Goal: Task Accomplishment & Management: Manage account settings

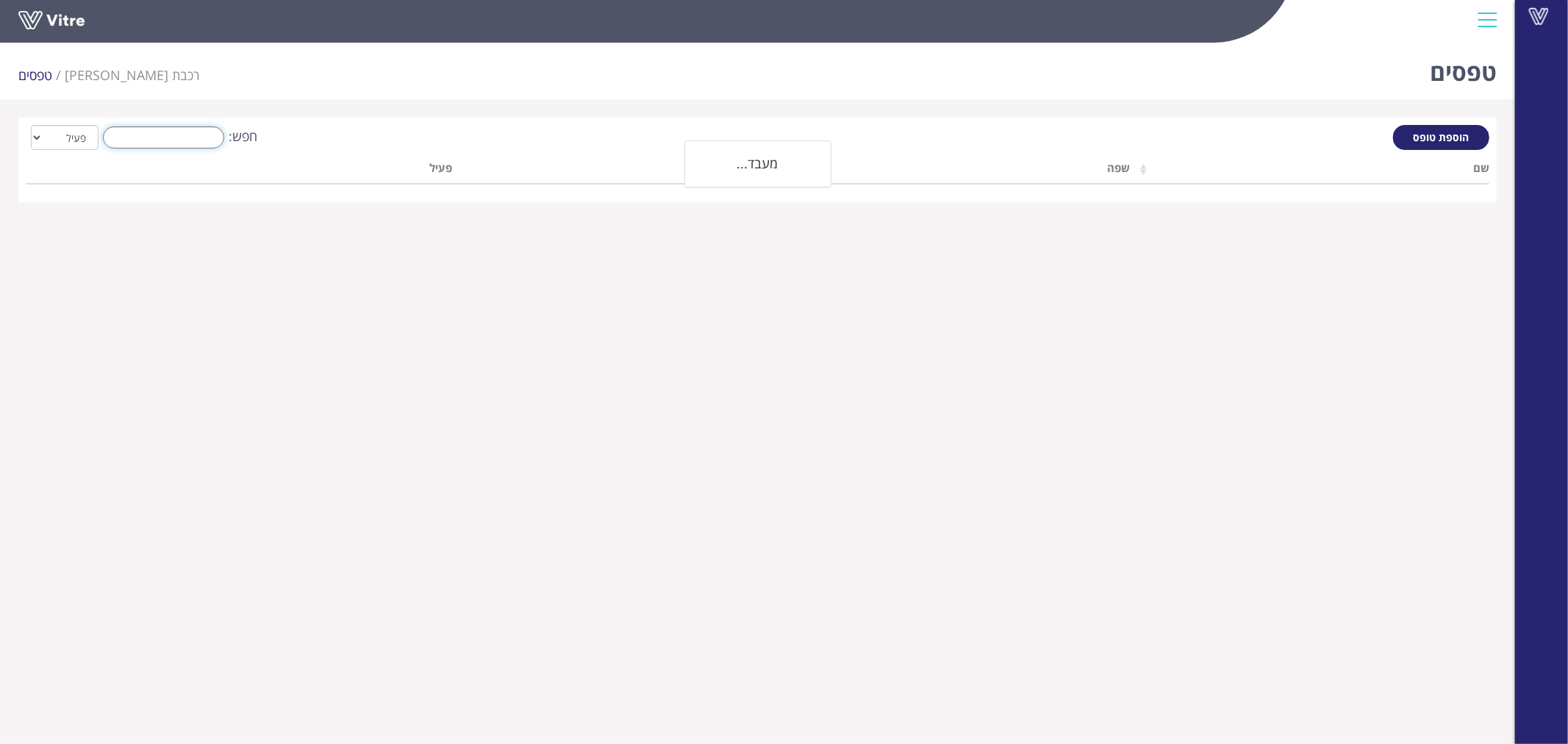
click at [197, 132] on input "חפש:" at bounding box center [163, 137] width 122 height 22
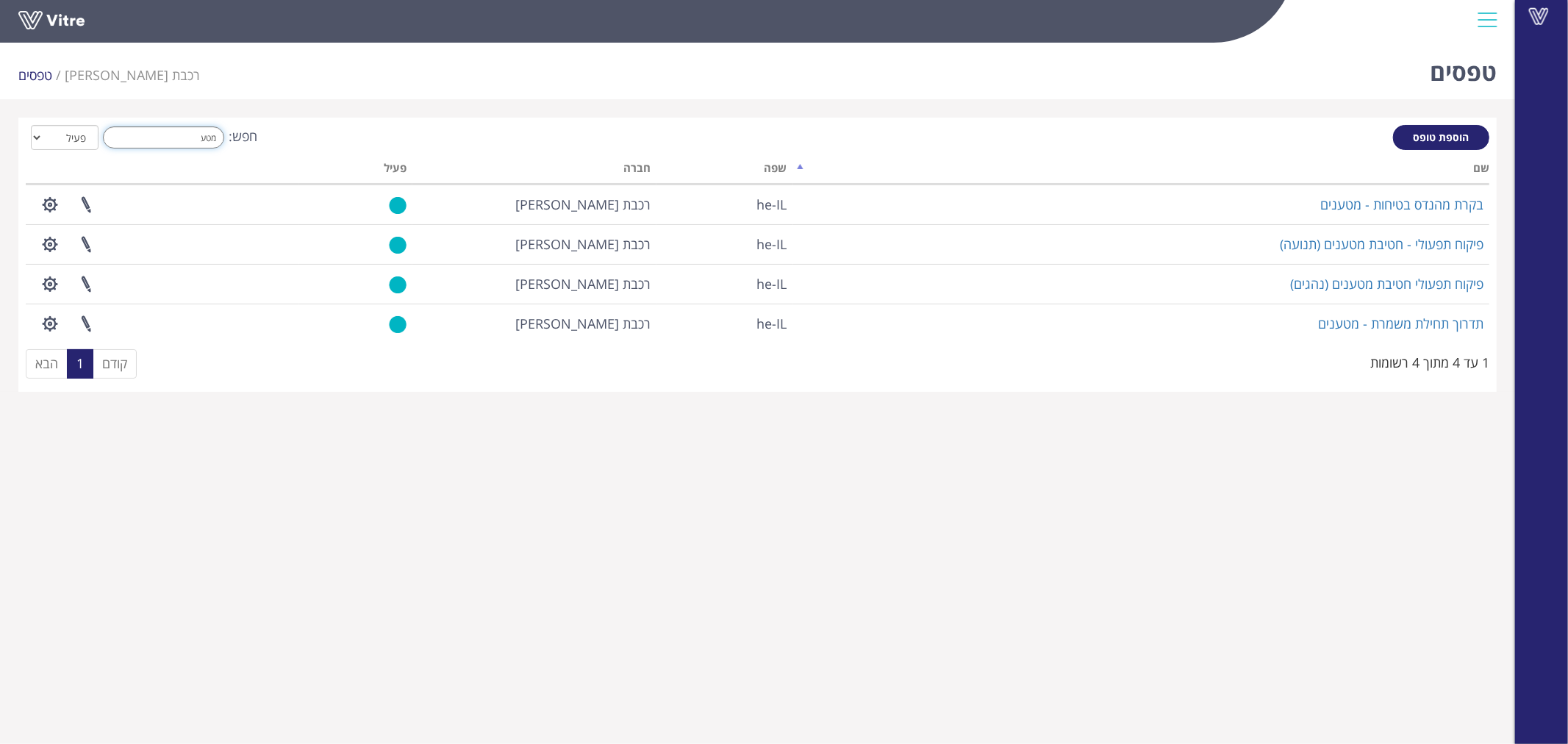
click at [258, 132] on label "חפש: מטע" at bounding box center [178, 137] width 159 height 22
type input "י"
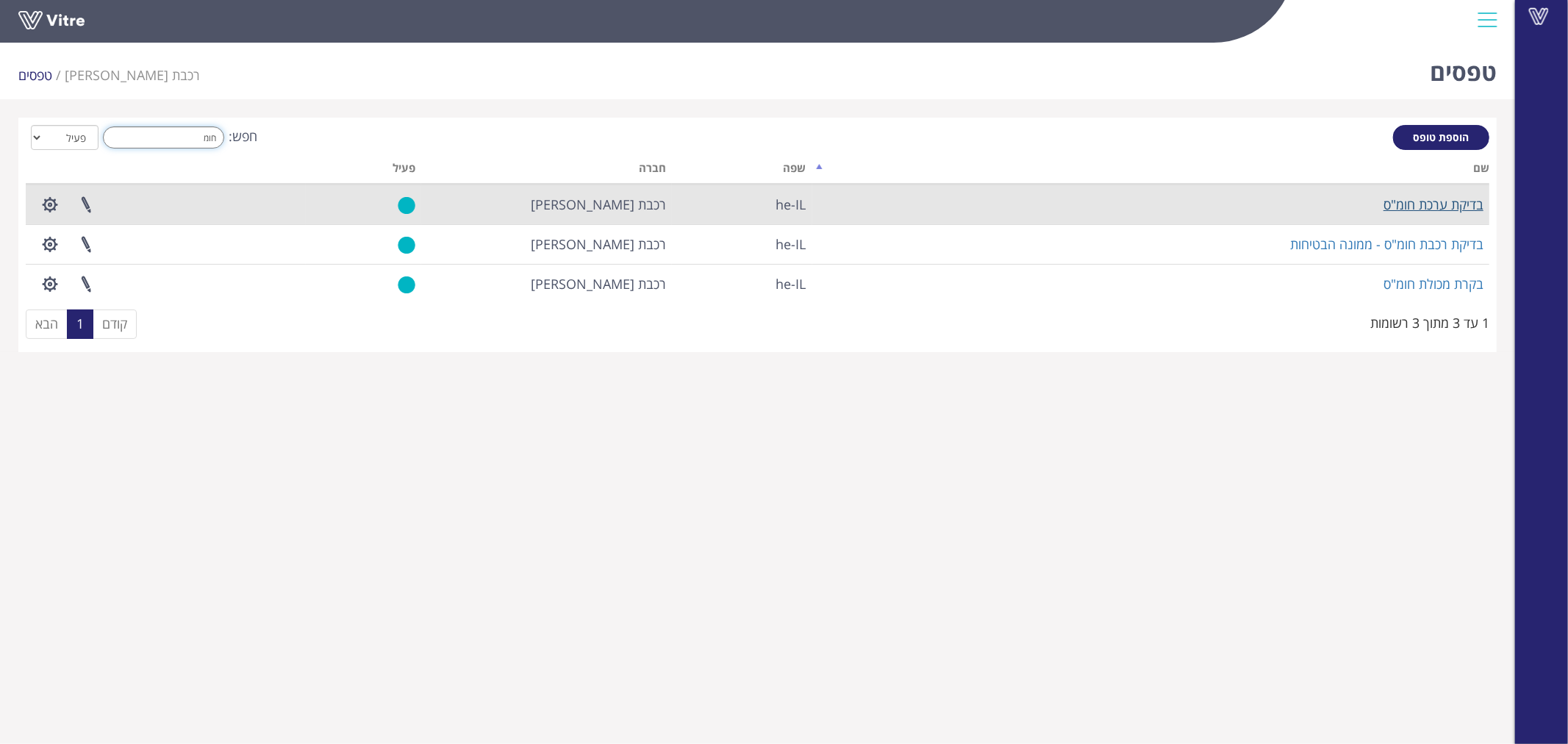
type input "חומ"
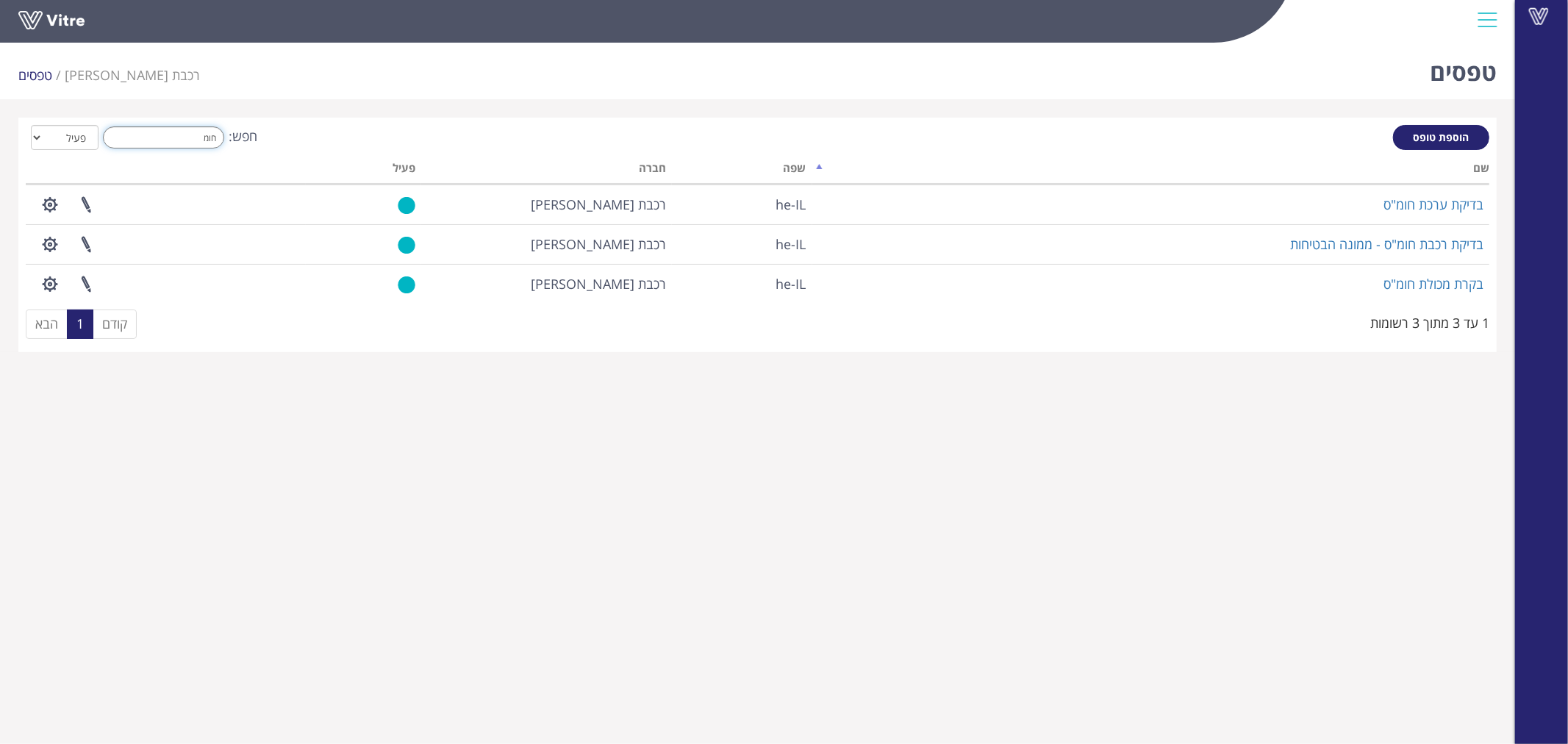
drag, startPoint x: 217, startPoint y: 141, endPoint x: 248, endPoint y: 144, distance: 31.1
click at [244, 145] on label "חפש: חומ" at bounding box center [178, 137] width 159 height 22
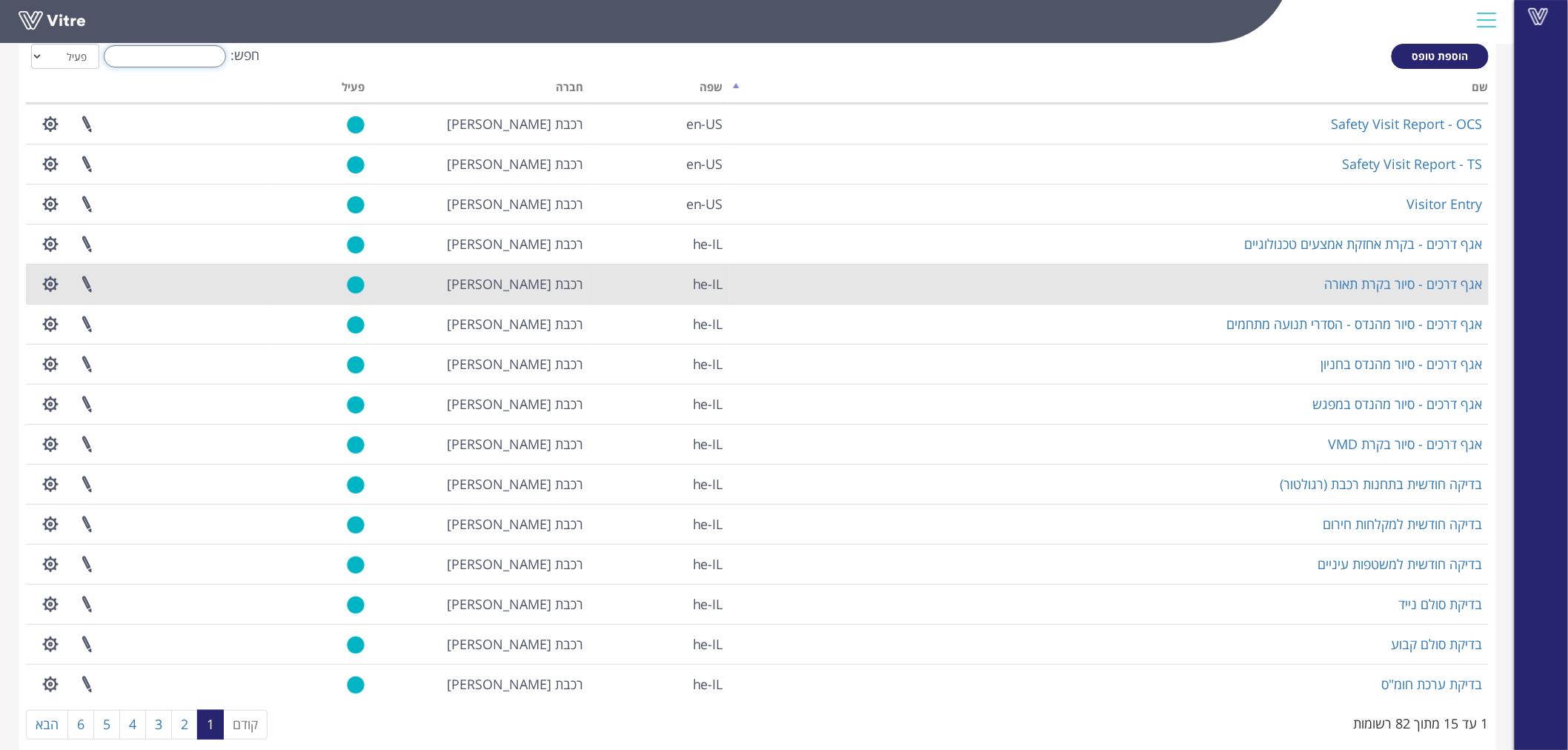
scroll to position [104, 0]
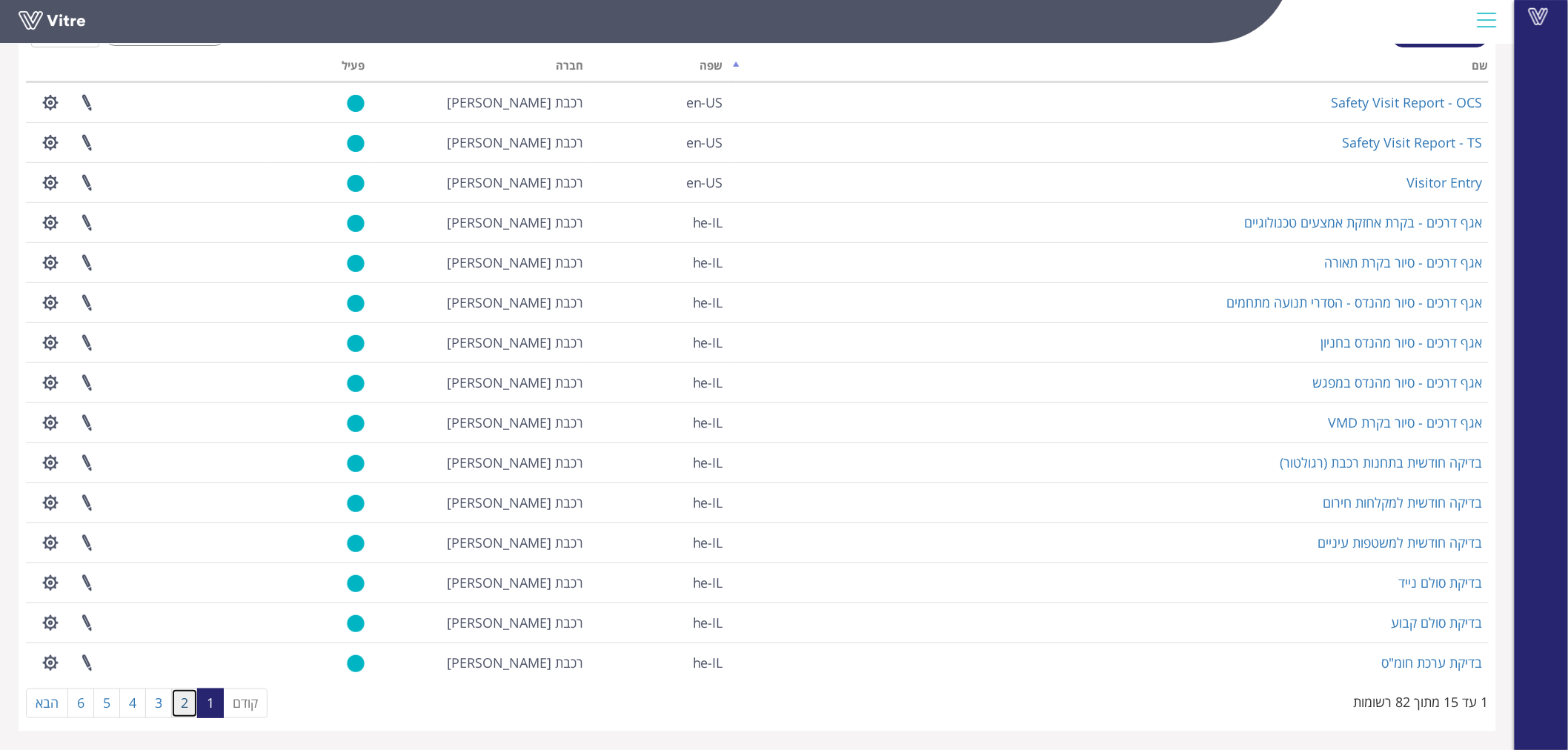
click at [180, 698] on link "2" at bounding box center [184, 703] width 27 height 29
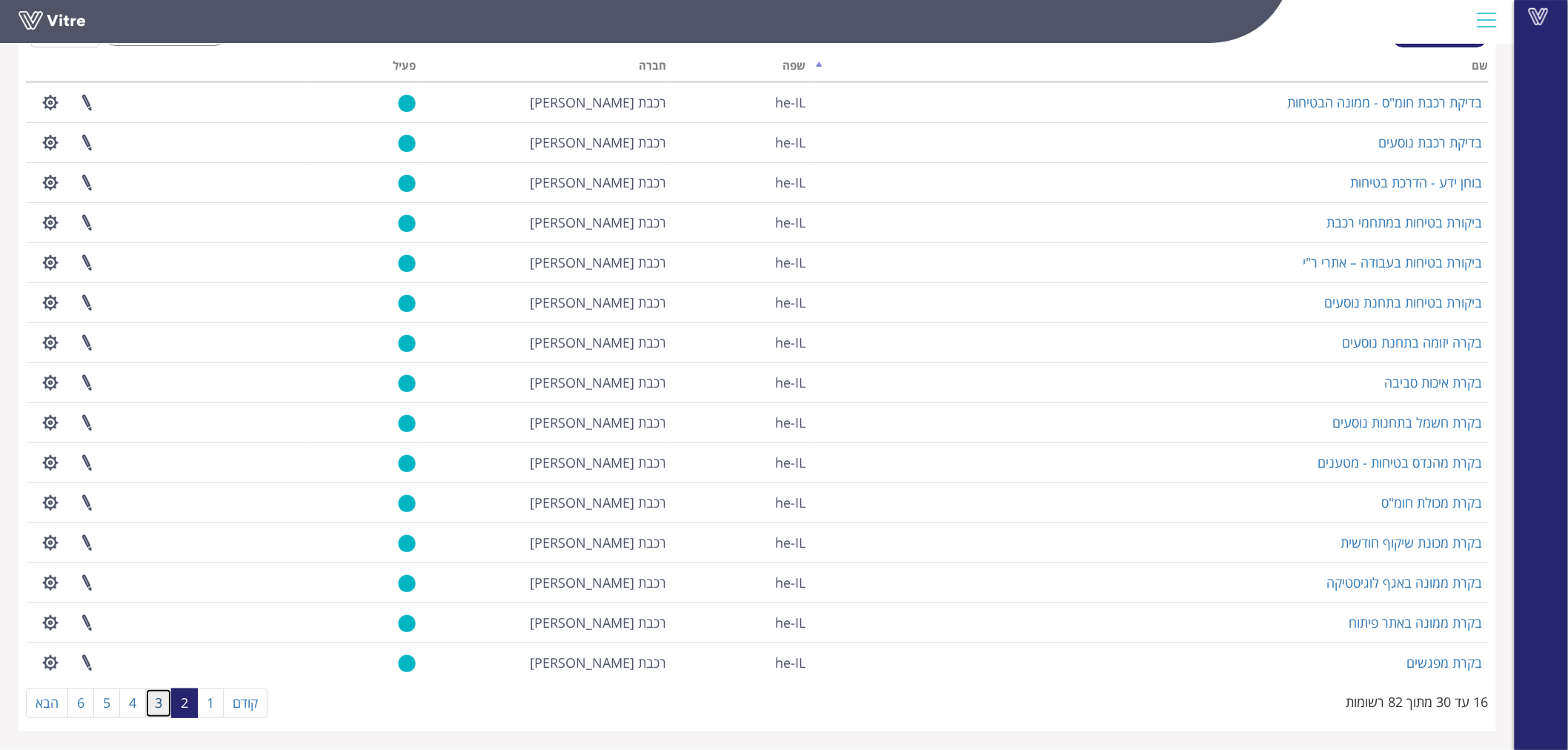
click at [160, 707] on link "3" at bounding box center [158, 703] width 27 height 29
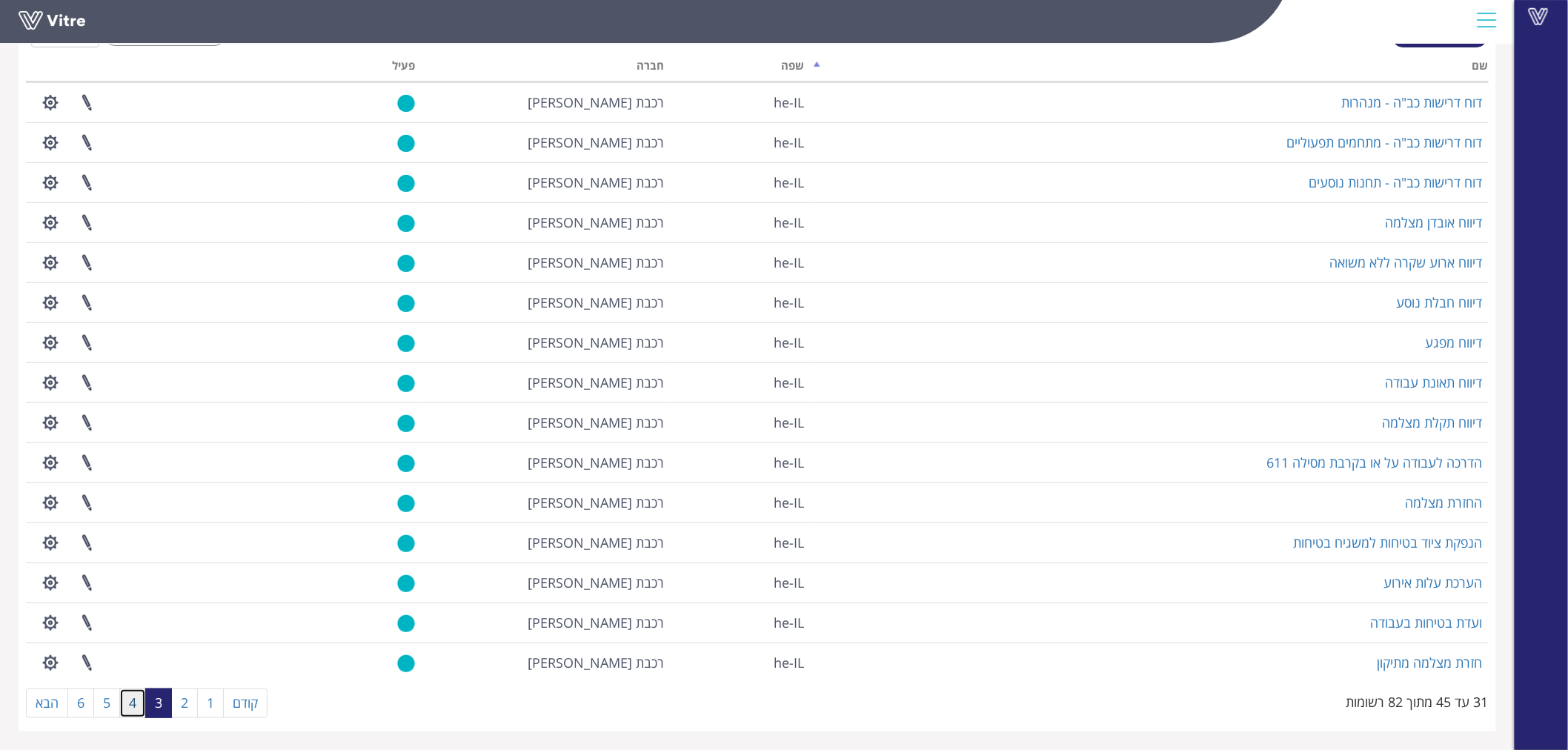
click at [137, 699] on link "4" at bounding box center [132, 703] width 27 height 29
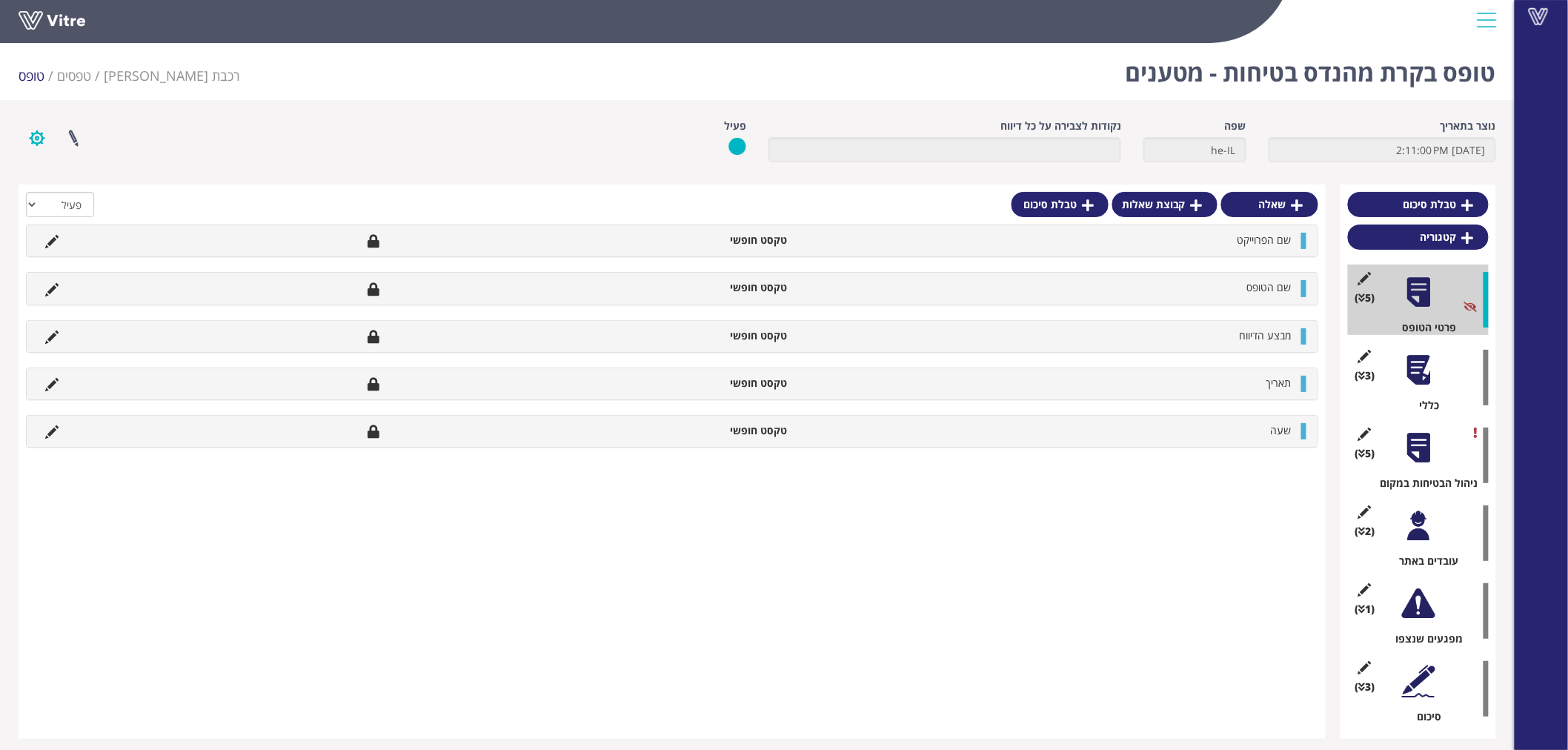
click at [47, 135] on button "button" at bounding box center [37, 138] width 37 height 39
click at [64, 188] on link "הגדרת משתמשים" at bounding box center [78, 192] width 117 height 19
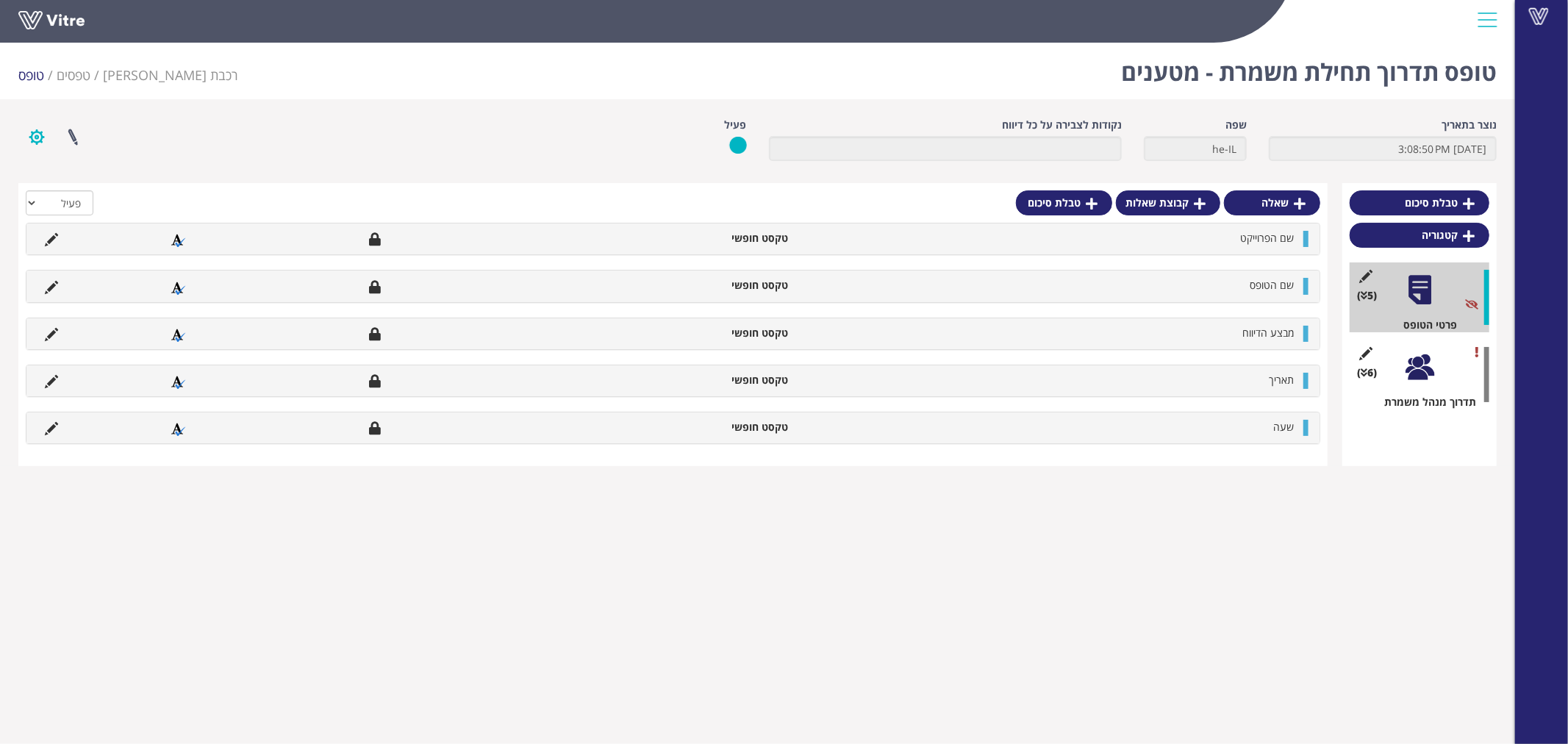
click at [34, 142] on button "button" at bounding box center [36, 137] width 37 height 39
click at [47, 186] on link "הגדרת משתמשים" at bounding box center [77, 191] width 116 height 19
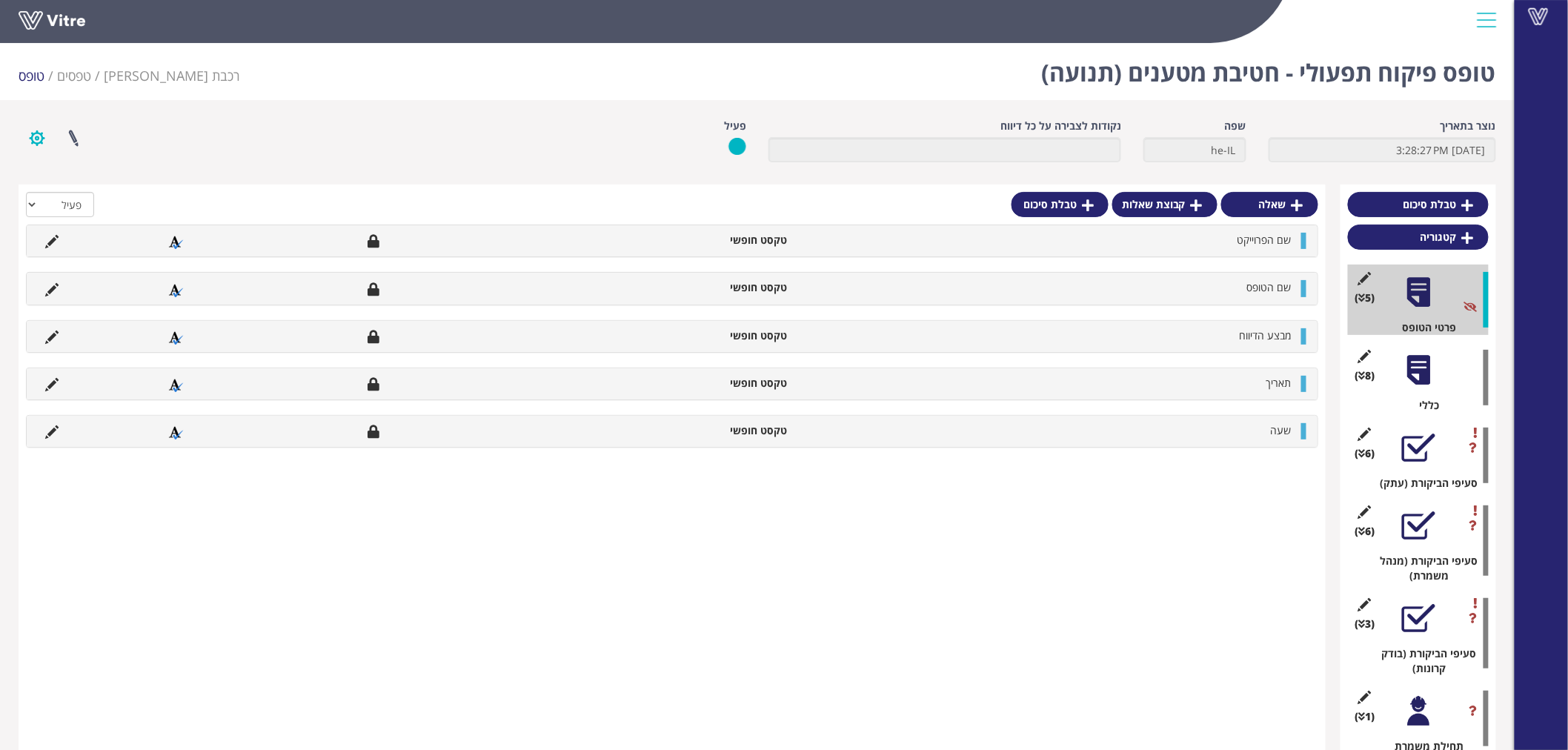
click at [38, 135] on button "button" at bounding box center [37, 138] width 37 height 39
click at [43, 188] on link "הגדרת משתמשים" at bounding box center [78, 192] width 117 height 19
click at [31, 134] on button "button" at bounding box center [37, 138] width 37 height 39
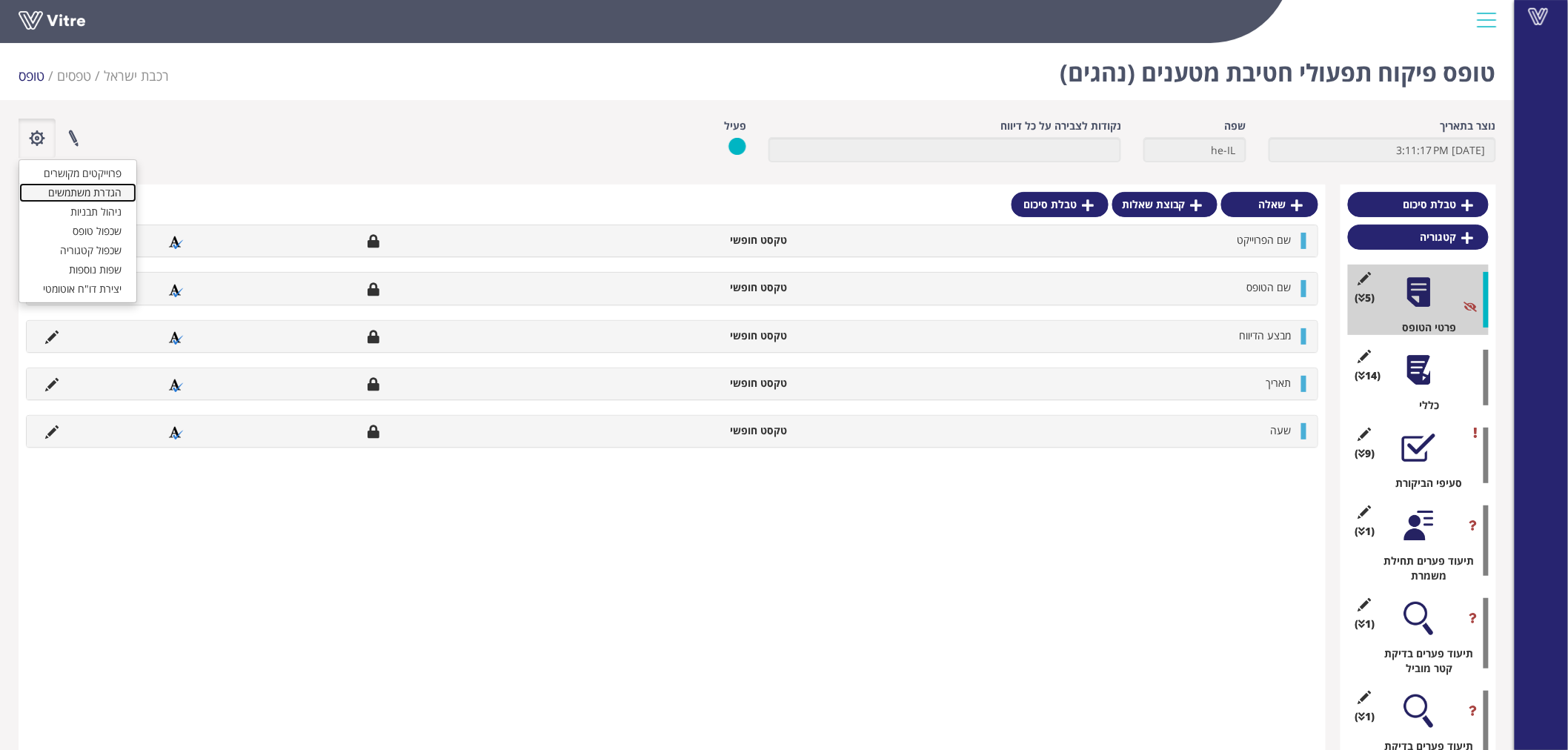
click at [54, 189] on link "הגדרת משתמשים" at bounding box center [78, 192] width 117 height 19
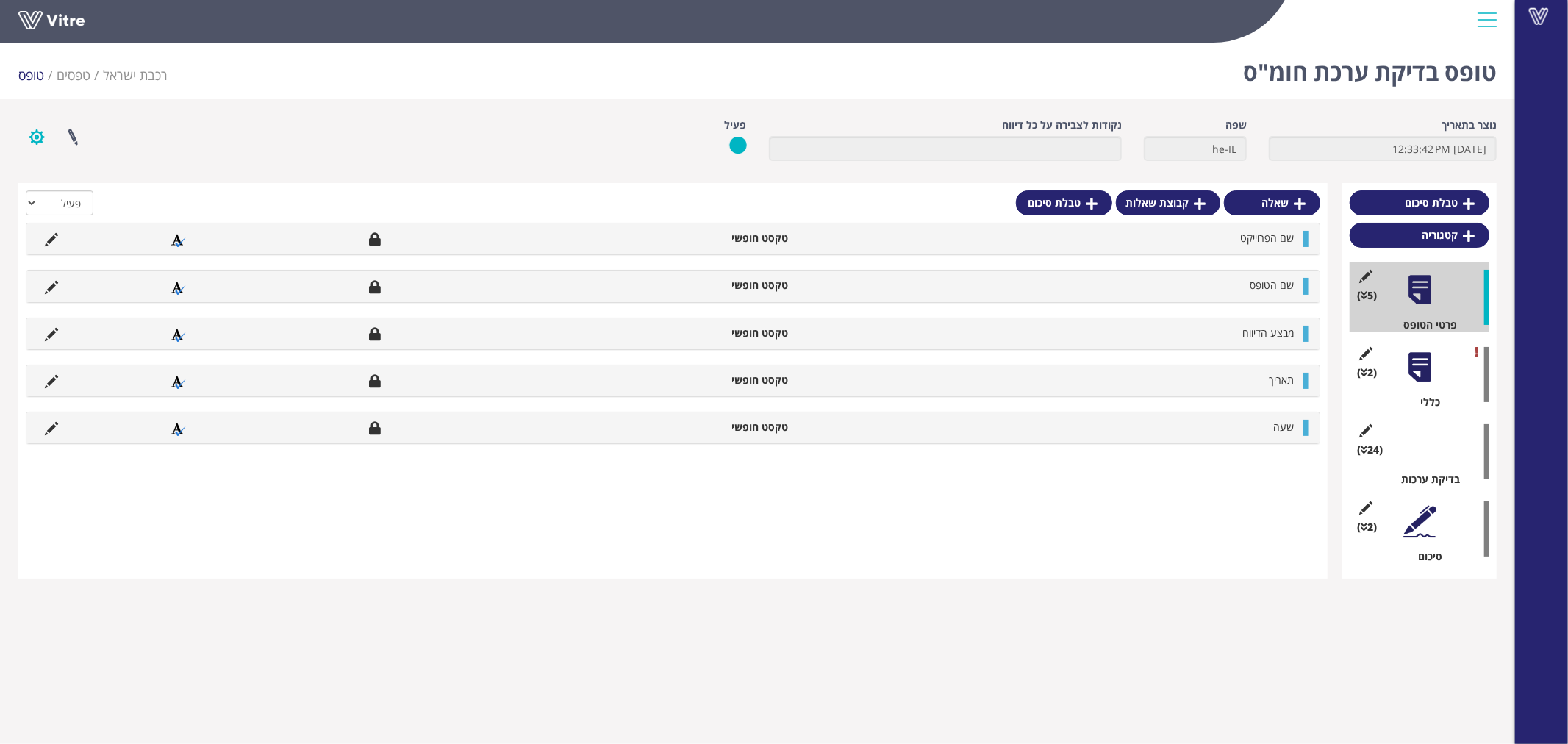
click at [44, 135] on button "button" at bounding box center [36, 137] width 37 height 39
click at [54, 185] on link "הגדרת משתמשים" at bounding box center [77, 191] width 116 height 19
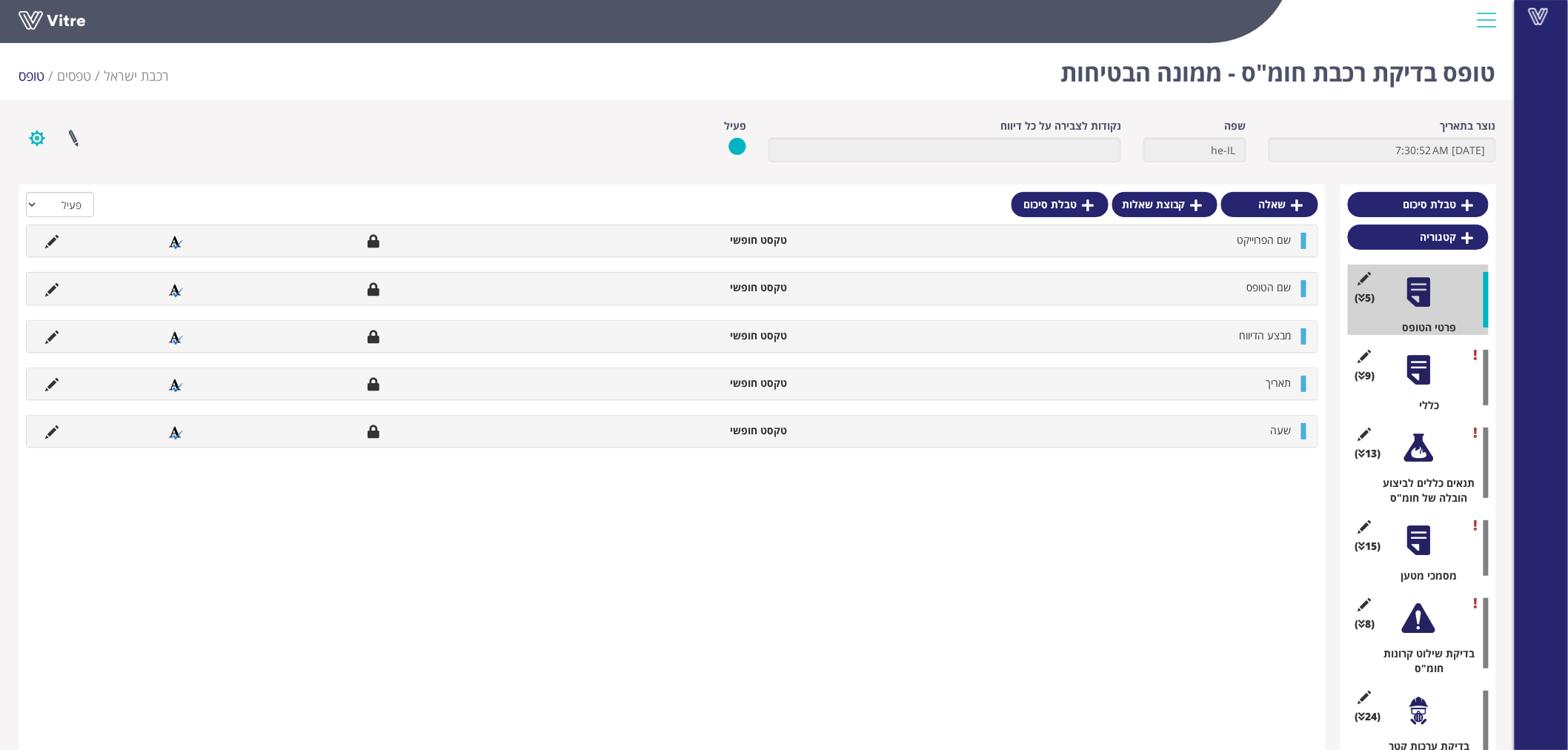
click at [38, 149] on button "button" at bounding box center [37, 138] width 37 height 39
click at [42, 188] on link "הגדרת משתמשים" at bounding box center [78, 192] width 117 height 19
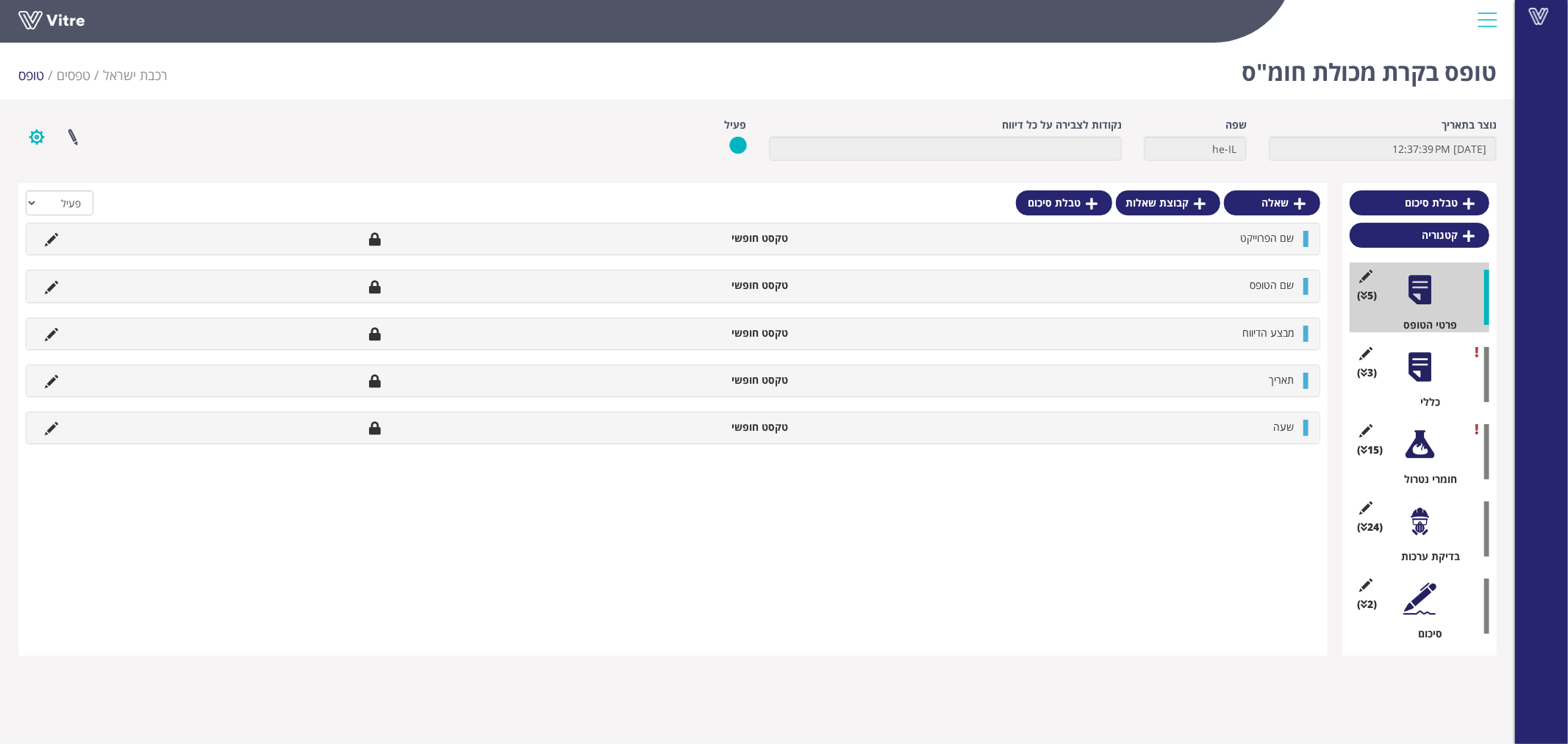
click at [26, 137] on button "button" at bounding box center [36, 137] width 37 height 39
click at [45, 181] on link "הגדרת משתמשים" at bounding box center [77, 191] width 116 height 19
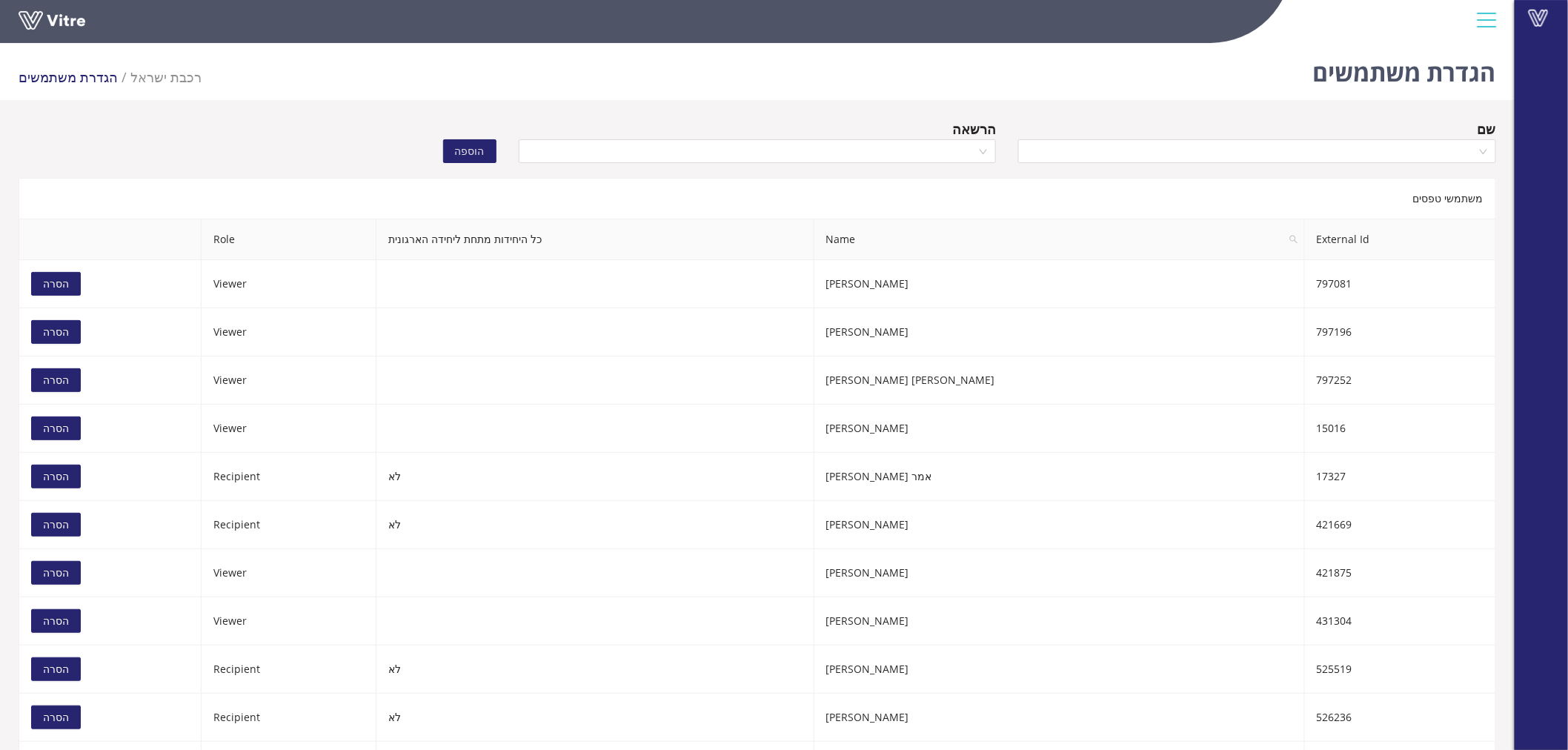
scroll to position [426, 0]
click at [1097, 155] on input "search" at bounding box center [1252, 151] width 450 height 22
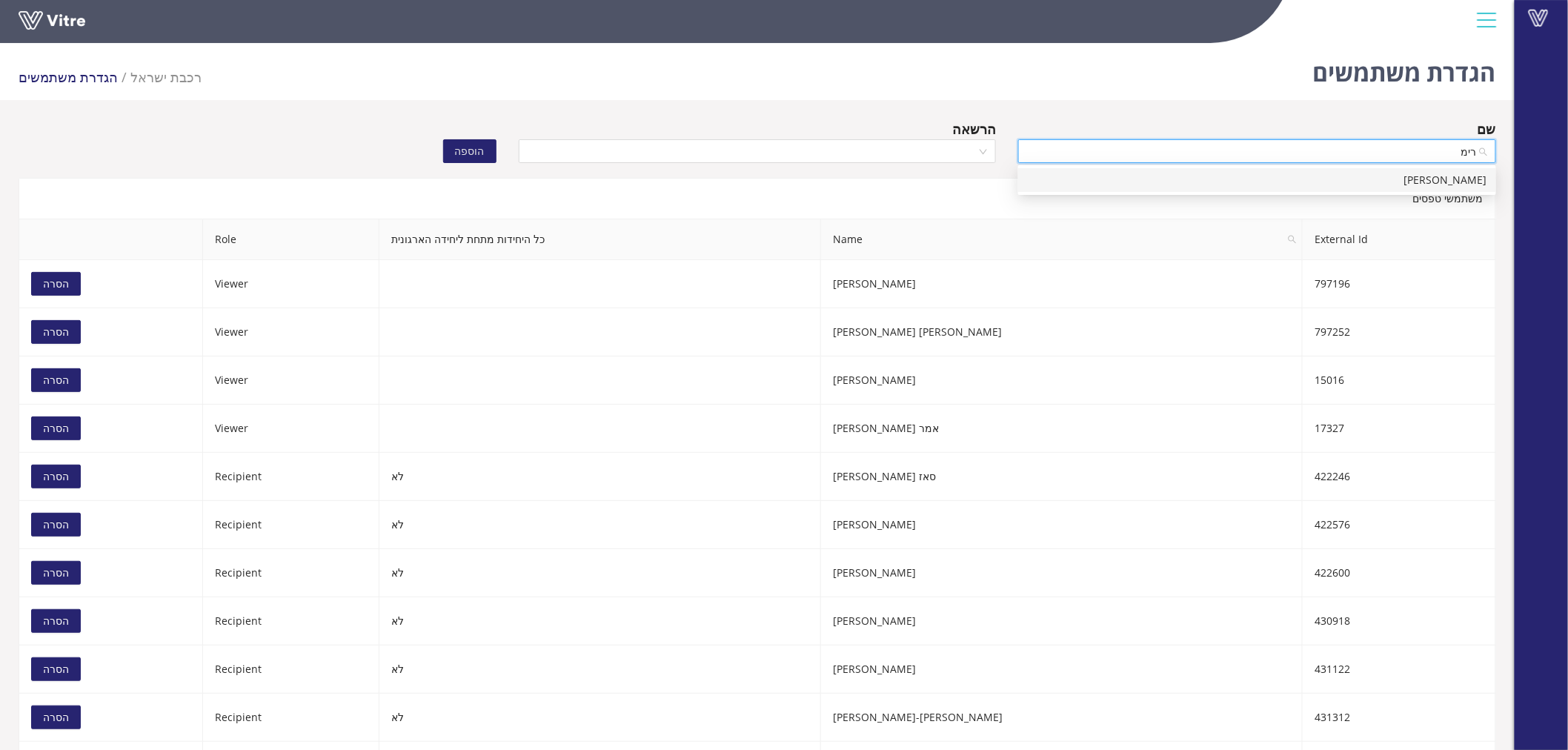
type input "[PERSON_NAME]"
click at [1095, 183] on div "[PERSON_NAME]" at bounding box center [1256, 180] width 460 height 16
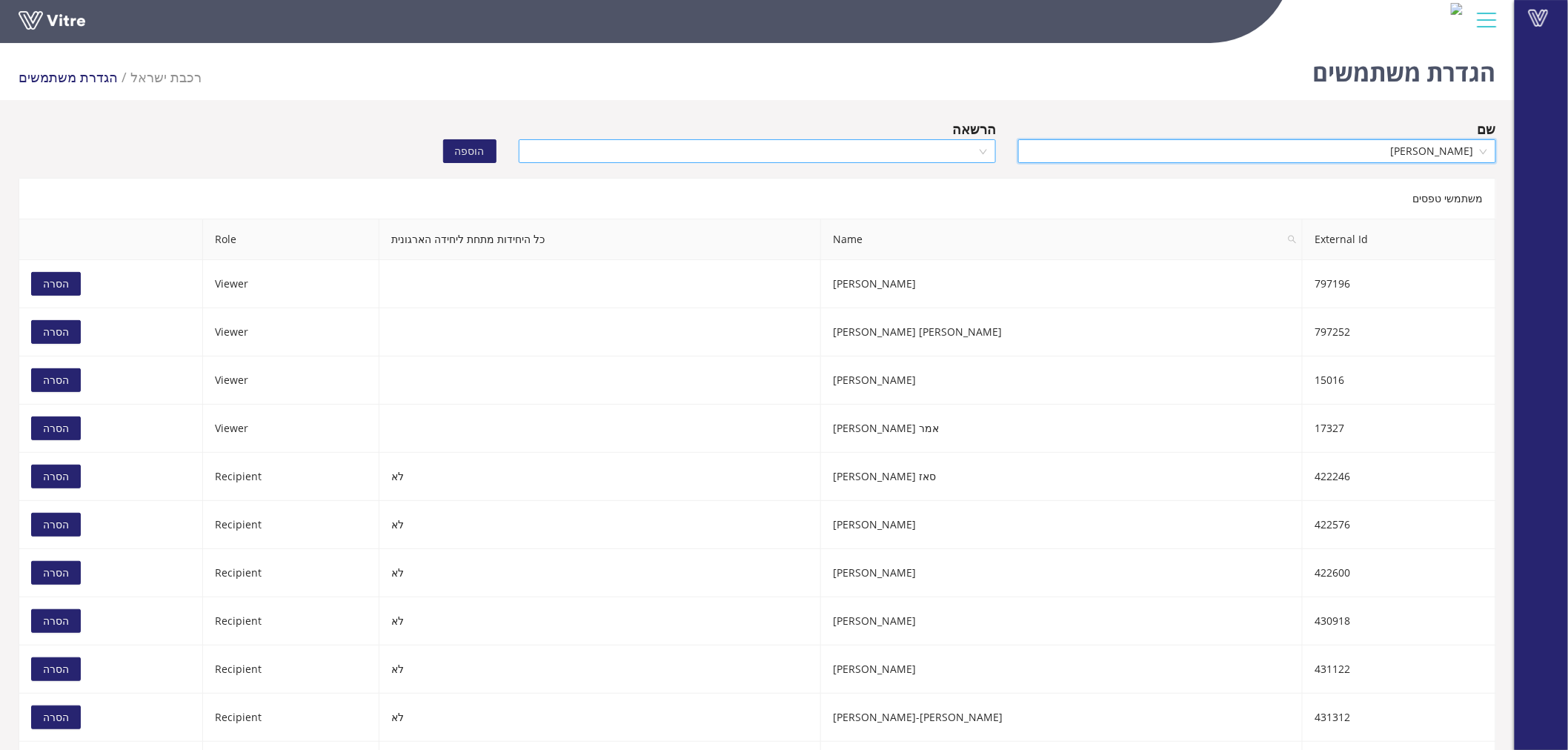
click at [945, 160] on input "search" at bounding box center [752, 151] width 450 height 22
click at [939, 223] on div "Viewer" at bounding box center [756, 228] width 460 height 16
click at [483, 144] on span "הוספה" at bounding box center [470, 151] width 29 height 16
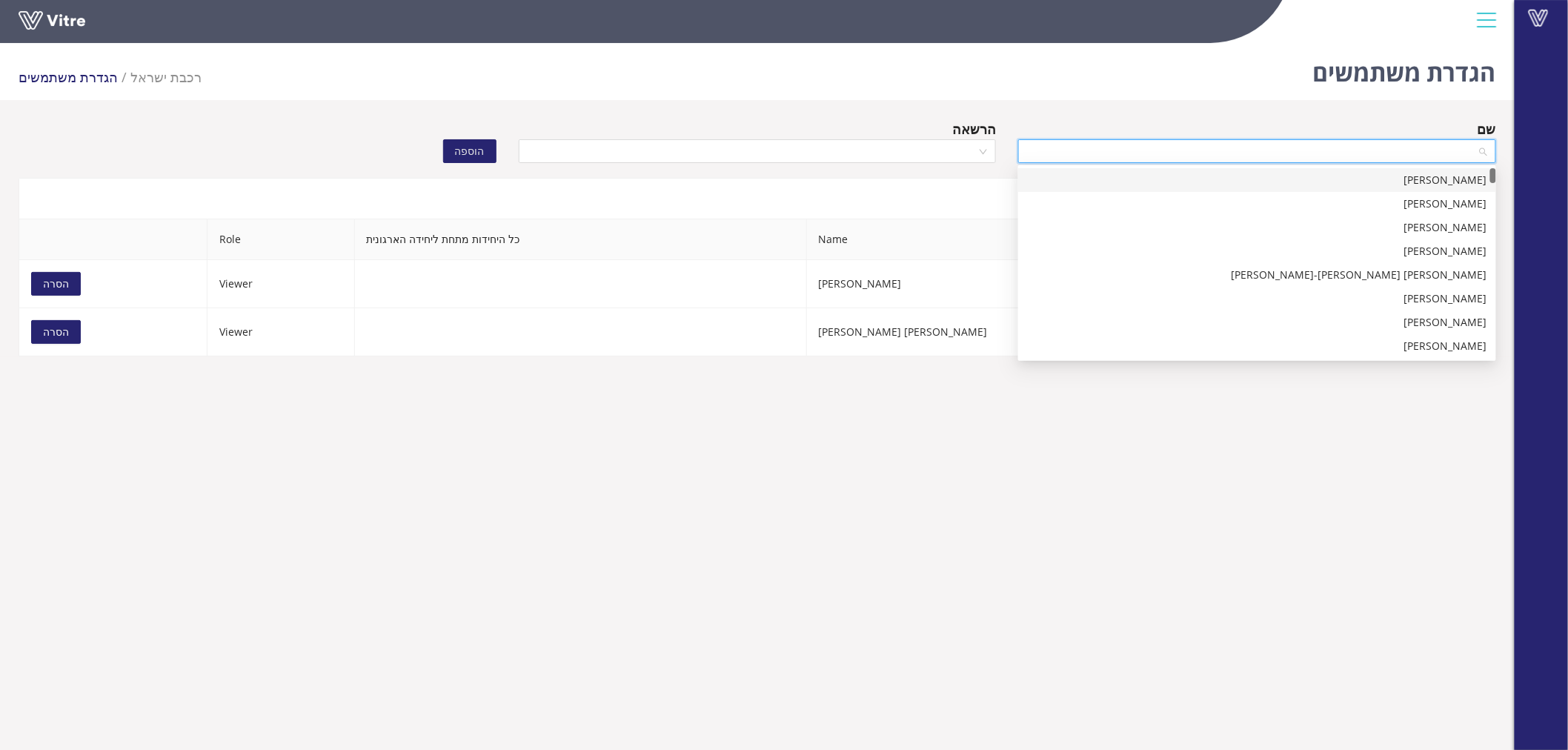
click at [1087, 142] on input "search" at bounding box center [1252, 151] width 450 height 22
type input "[PERSON_NAME]"
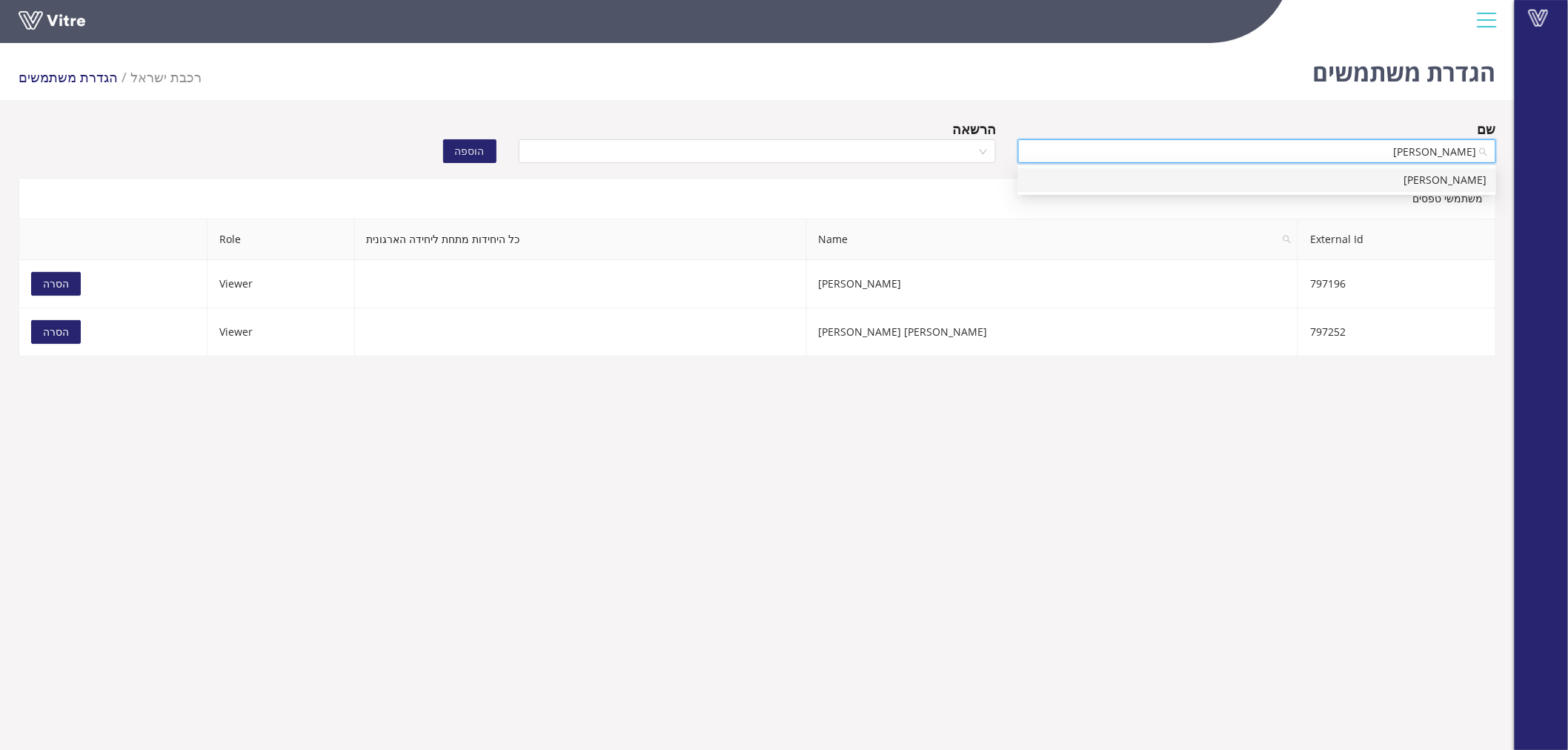
click at [1439, 186] on div "[PERSON_NAME]" at bounding box center [1256, 180] width 460 height 16
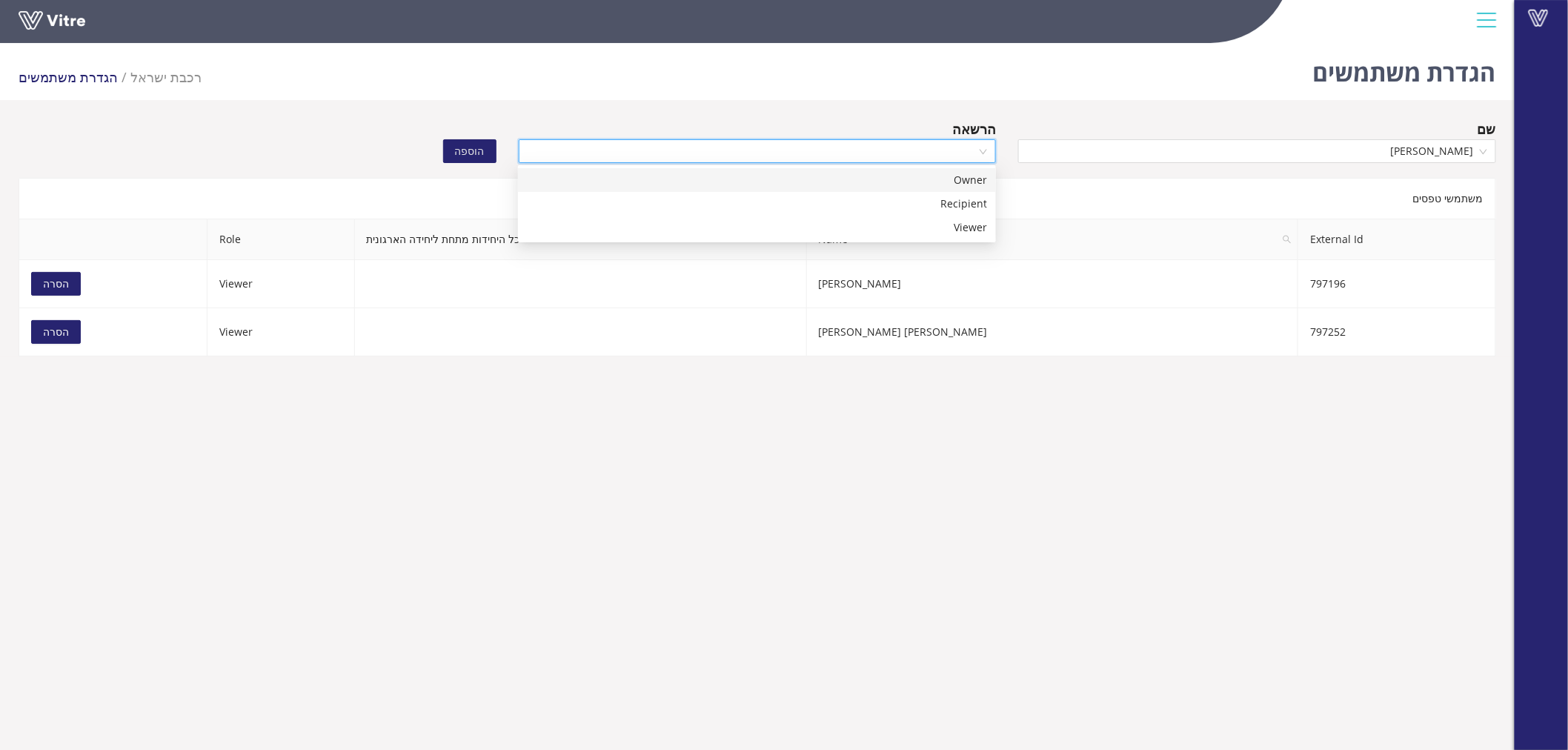
click at [955, 151] on input "search" at bounding box center [752, 151] width 450 height 22
click at [959, 226] on div "Viewer" at bounding box center [756, 228] width 460 height 16
click at [472, 146] on span "הוספה" at bounding box center [470, 151] width 29 height 16
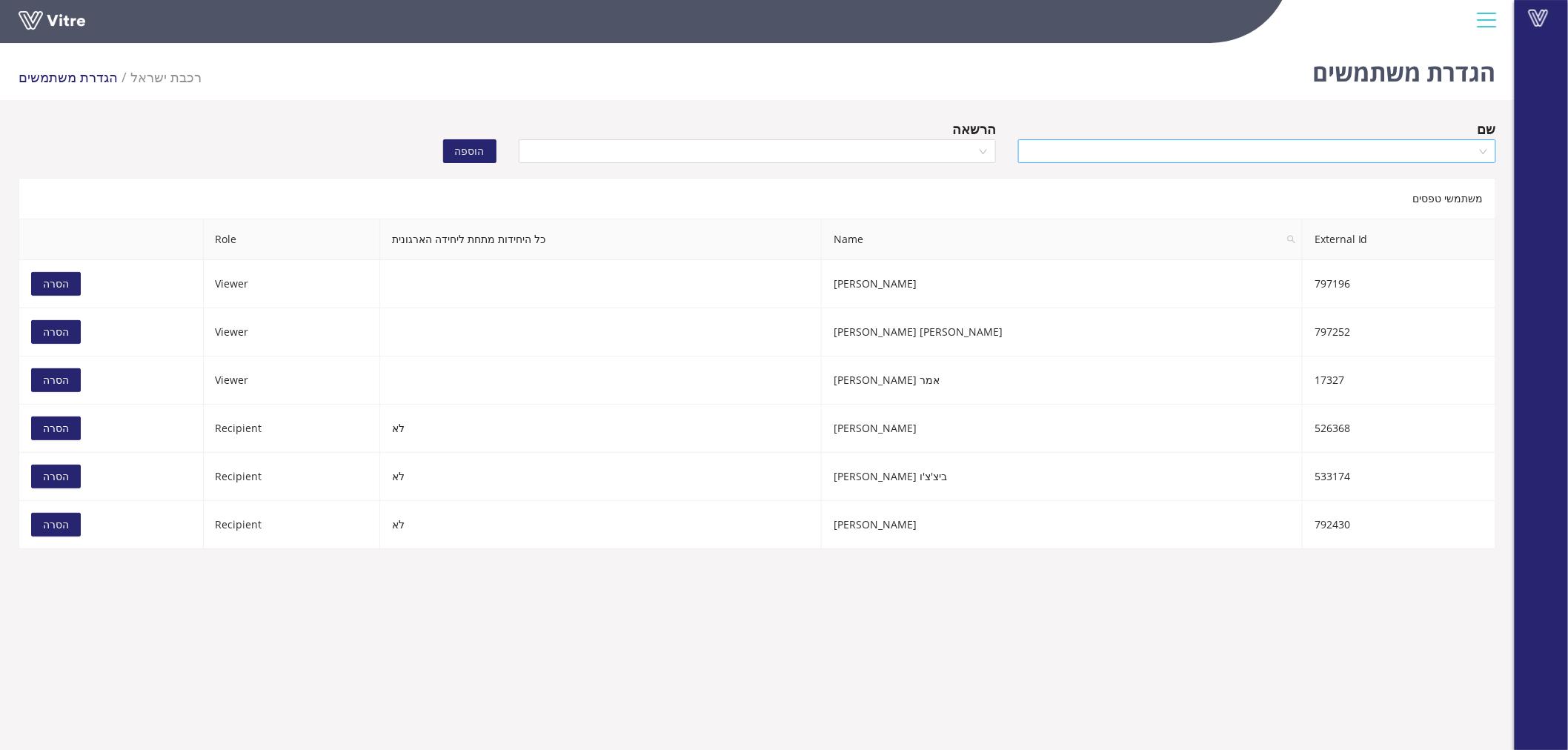
click at [1226, 146] on input "search" at bounding box center [1252, 151] width 450 height 22
type input "[PERSON_NAME]"
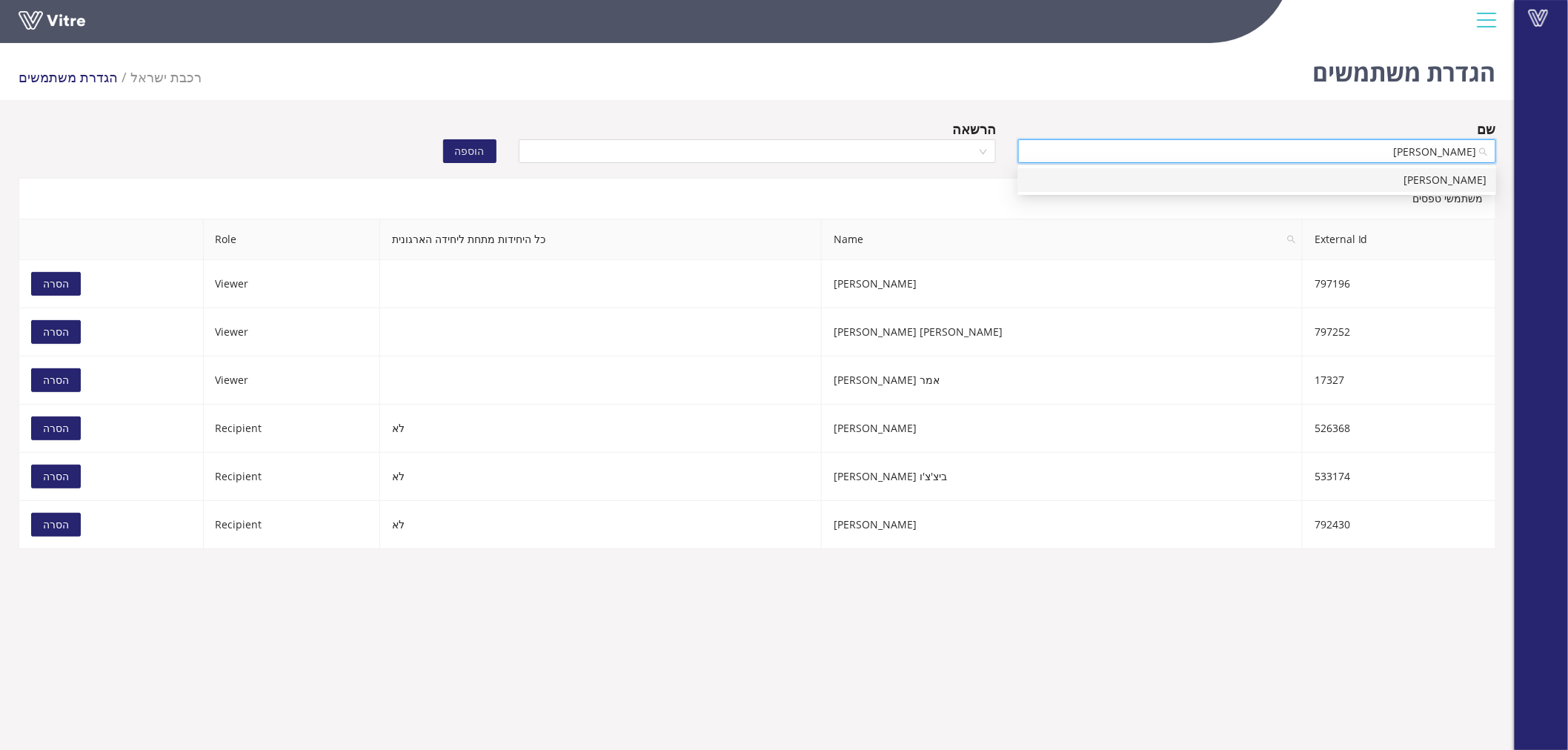
click at [1279, 175] on div "[PERSON_NAME]" at bounding box center [1256, 180] width 460 height 16
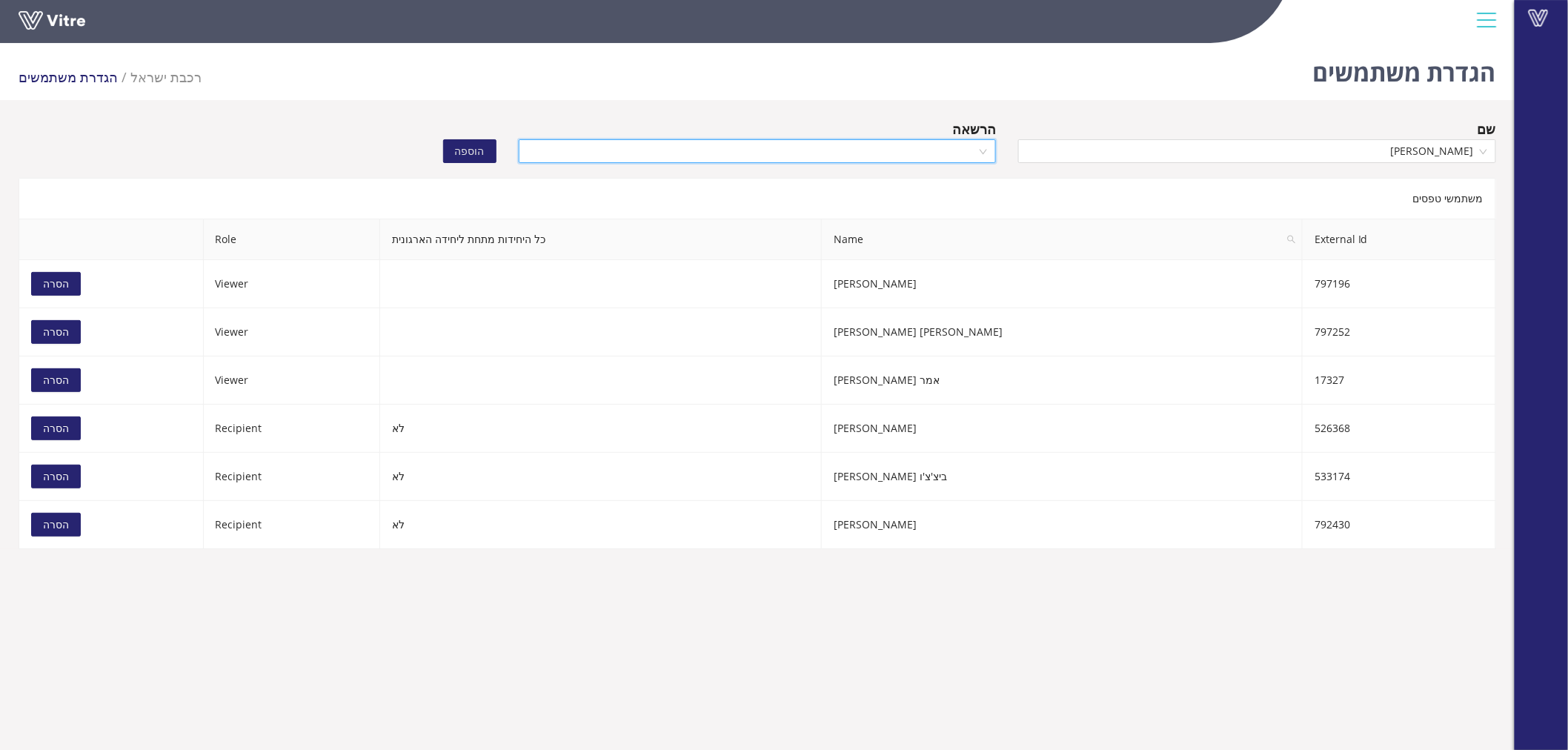
click at [917, 152] on input "search" at bounding box center [752, 151] width 450 height 22
click at [941, 225] on div "Viewer" at bounding box center [756, 228] width 460 height 16
click at [476, 162] on button "הוספה" at bounding box center [470, 151] width 53 height 24
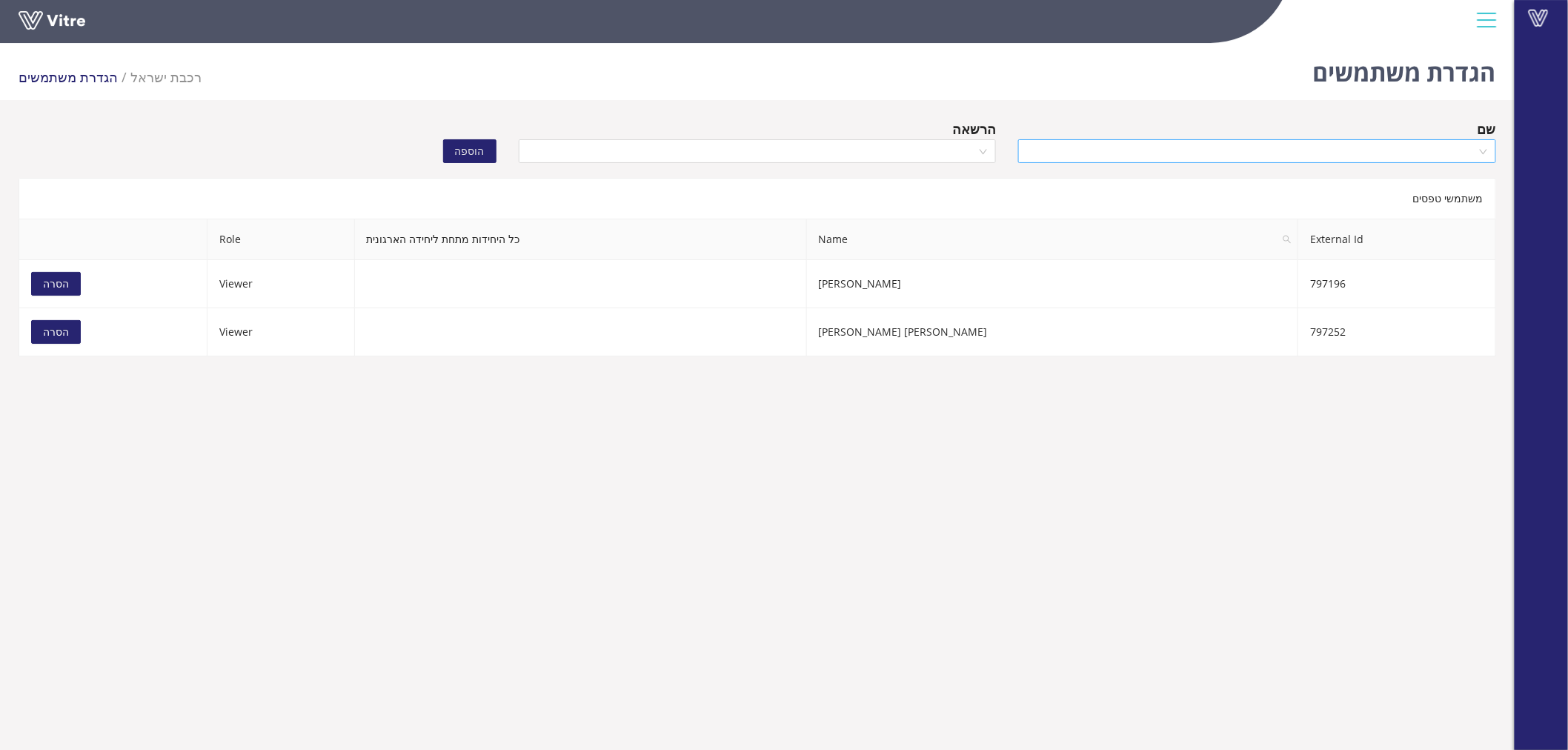
click at [1167, 161] on input "search" at bounding box center [1252, 151] width 450 height 22
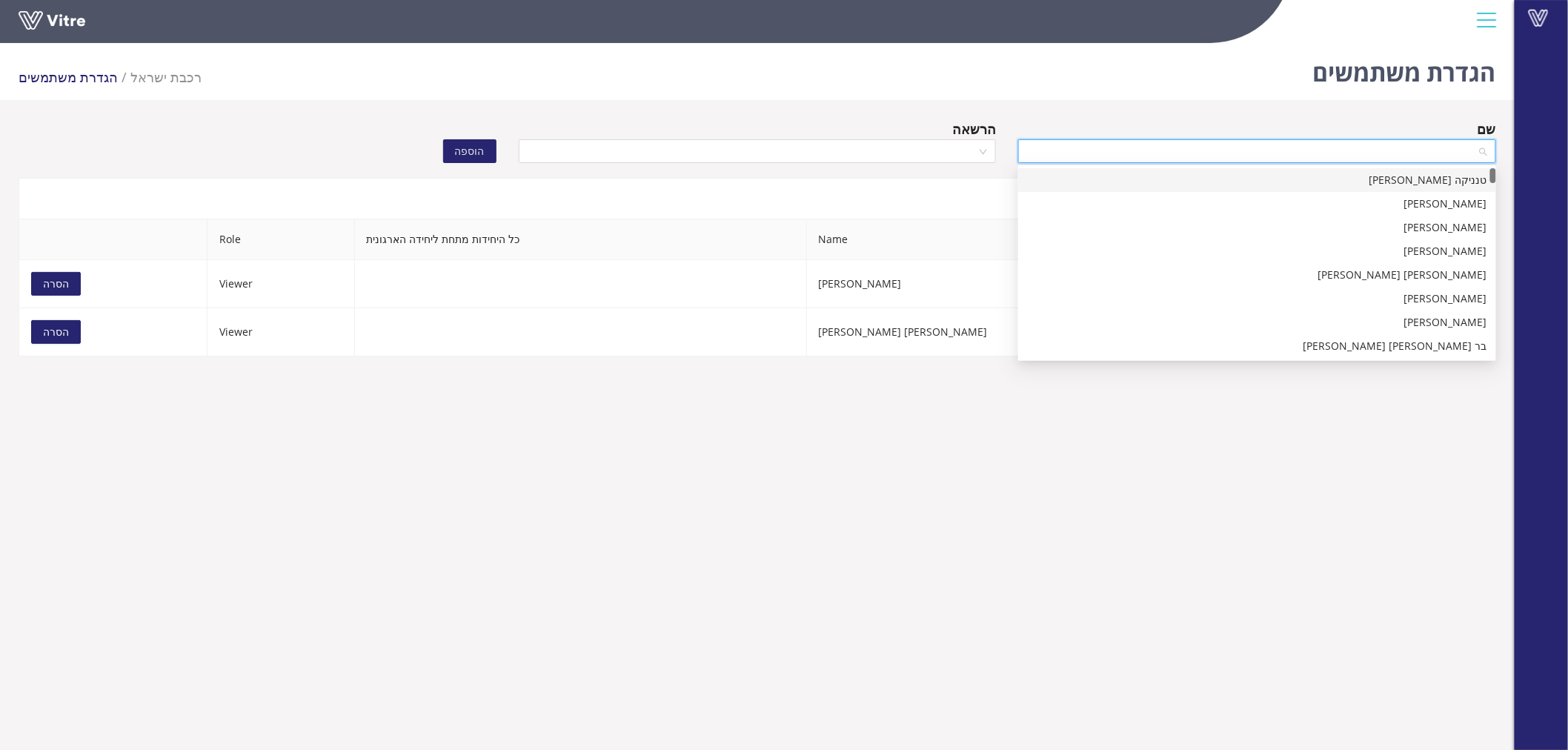
type input "י"
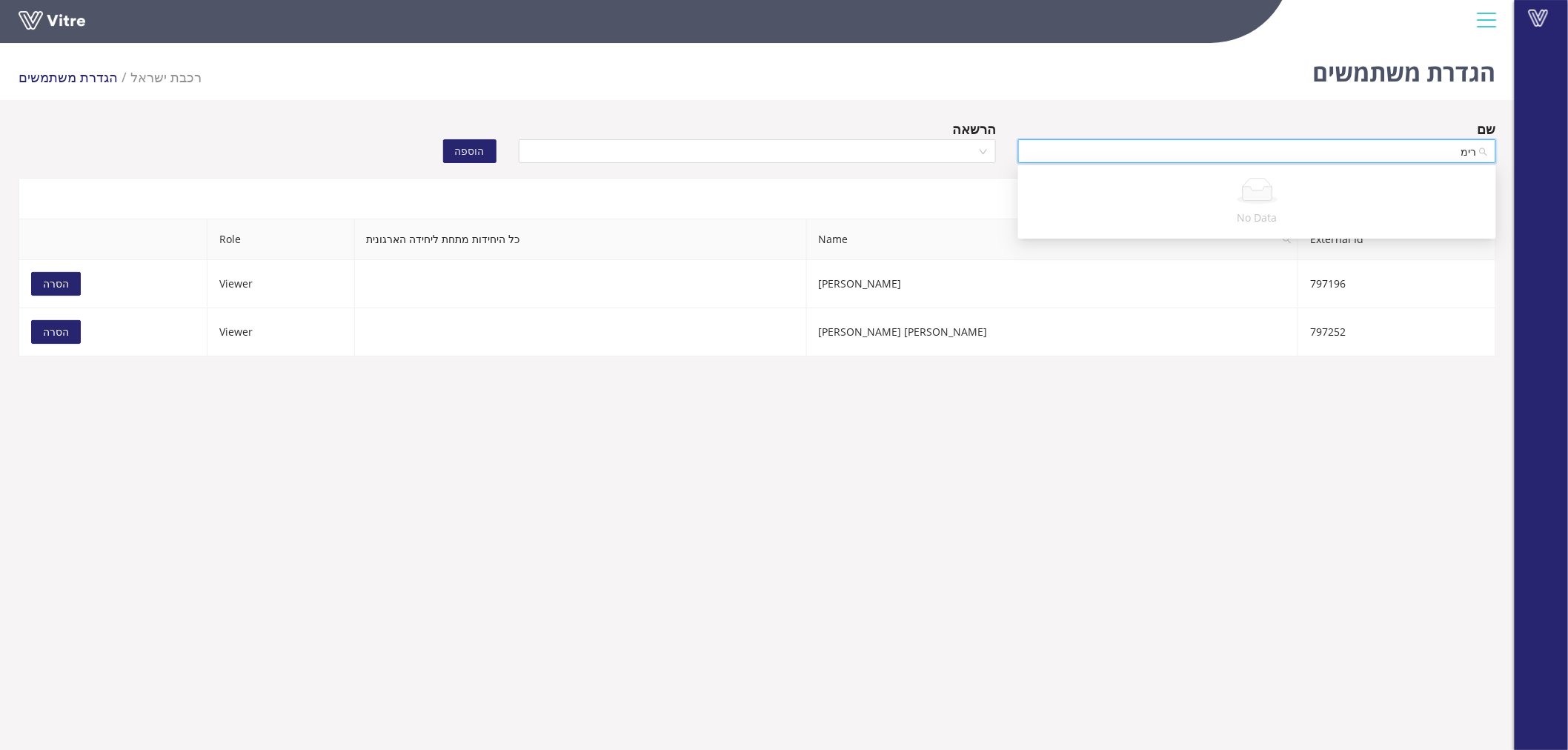
type input "[PERSON_NAME]"
click at [1189, 181] on div "[PERSON_NAME]" at bounding box center [1256, 180] width 460 height 16
click at [932, 139] on div at bounding box center [757, 151] width 478 height 24
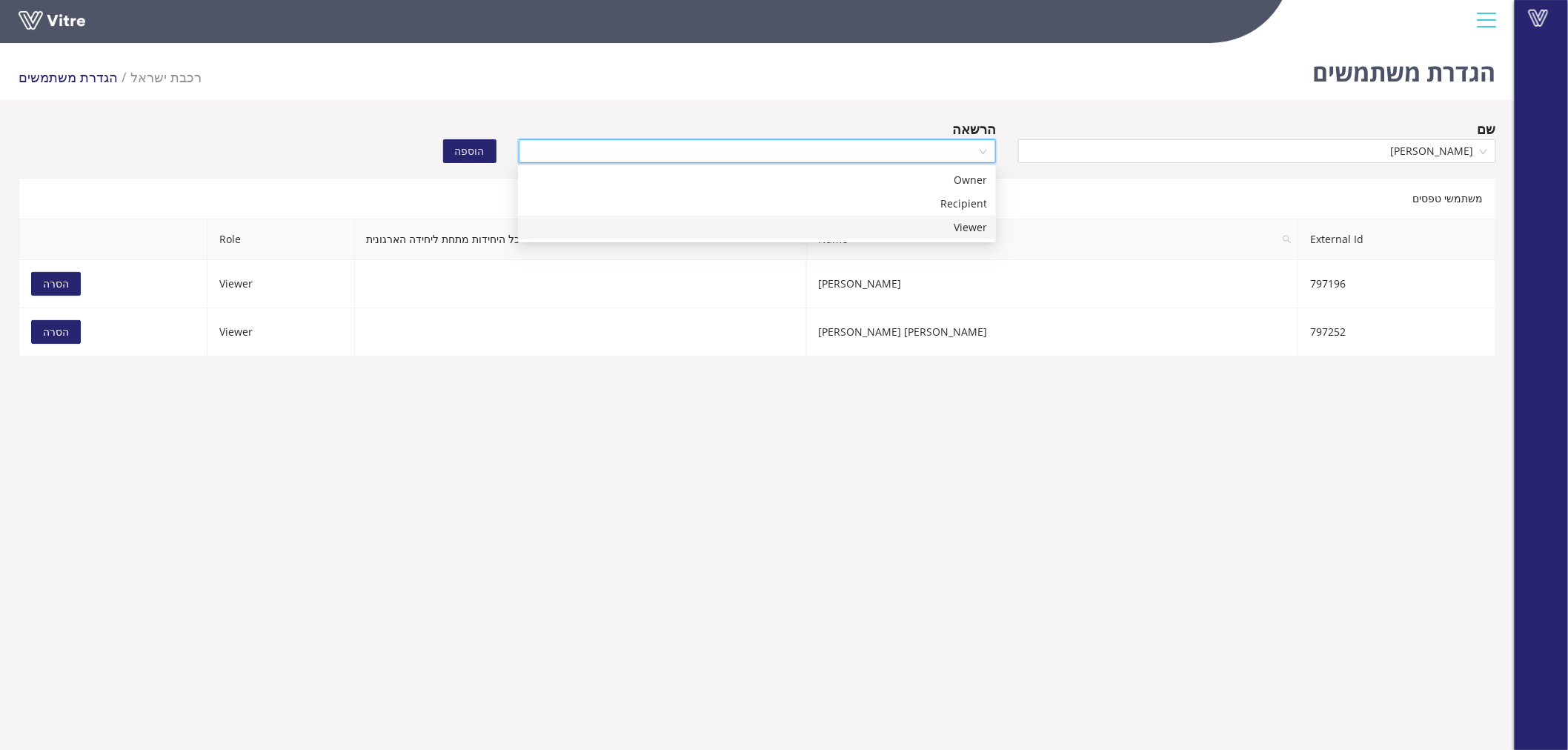
click at [934, 220] on div "Viewer" at bounding box center [756, 228] width 460 height 16
click at [489, 155] on button "הוספה" at bounding box center [470, 151] width 53 height 24
